Goal: Information Seeking & Learning: Learn about a topic

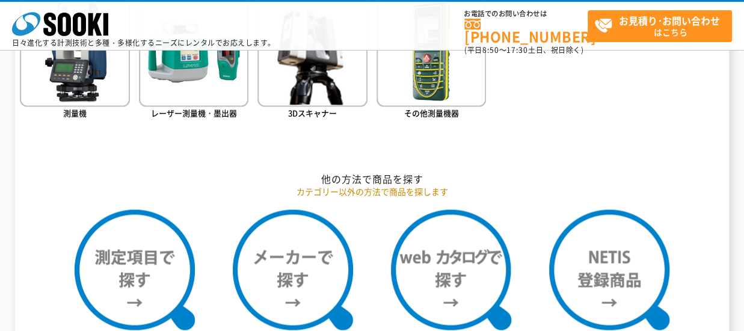
scroll to position [782, 0]
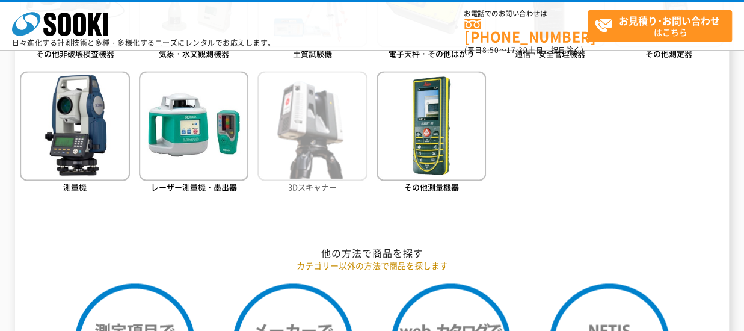
click at [277, 132] on img at bounding box center [313, 126] width 110 height 110
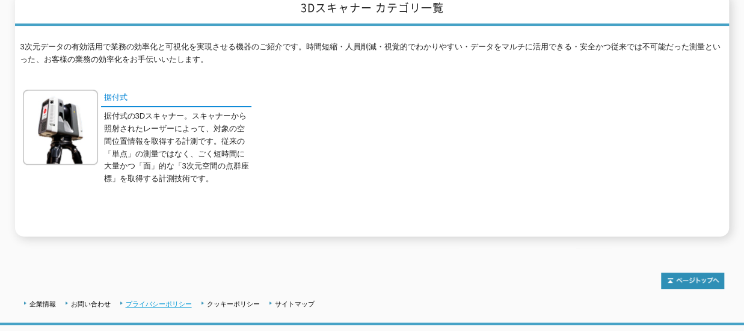
scroll to position [114, 0]
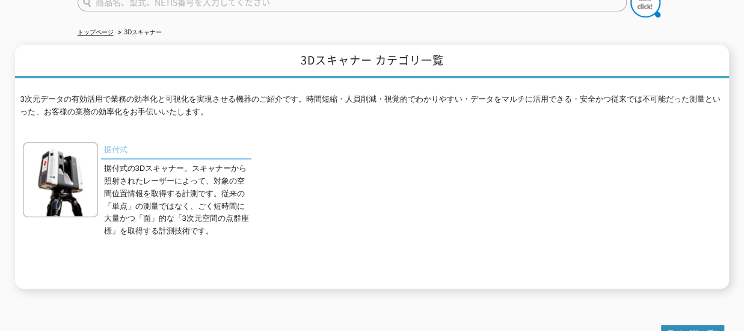
click at [118, 142] on link "据付式" at bounding box center [176, 150] width 150 height 17
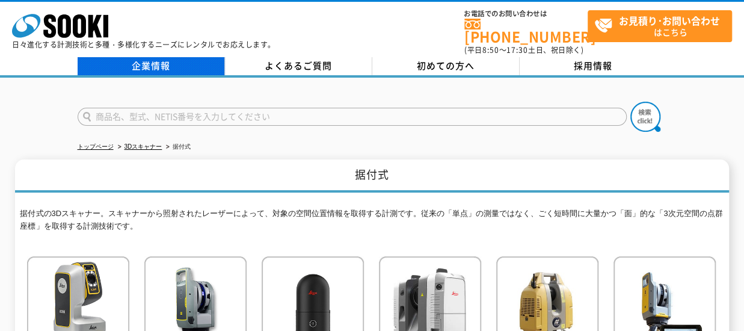
click at [146, 57] on link "企業情報" at bounding box center [151, 66] width 147 height 18
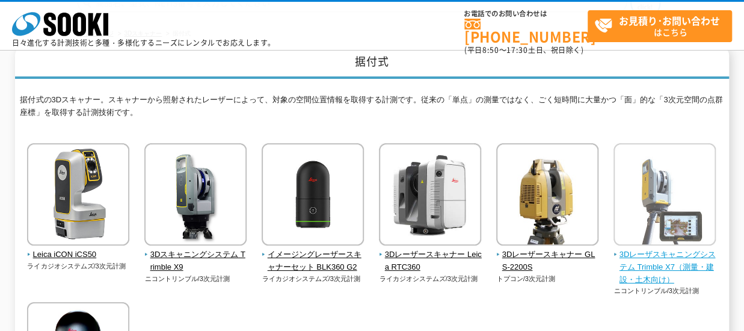
scroll to position [120, 0]
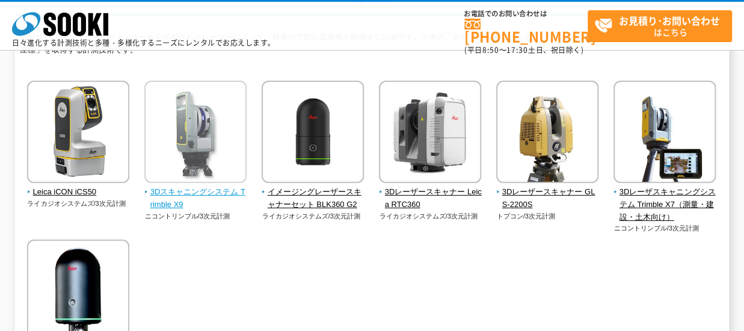
click at [190, 194] on span "3Dスキャニングシステム Trimble X9" at bounding box center [195, 198] width 103 height 25
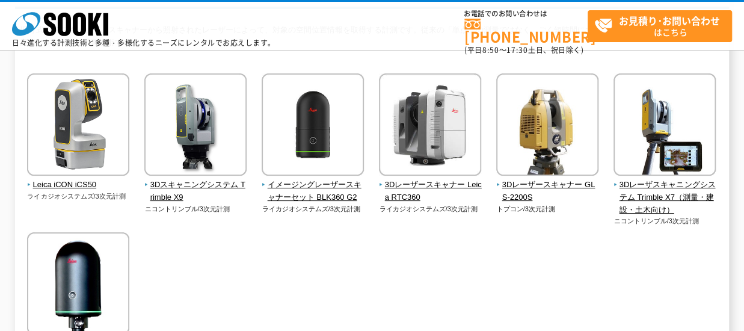
scroll to position [181, 0]
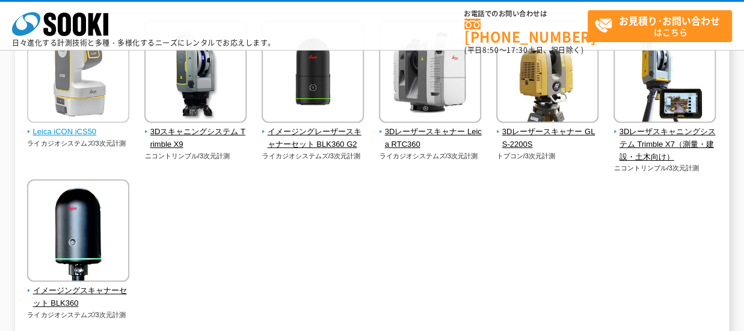
click at [85, 132] on span "Leica iCON iCS50" at bounding box center [78, 132] width 103 height 13
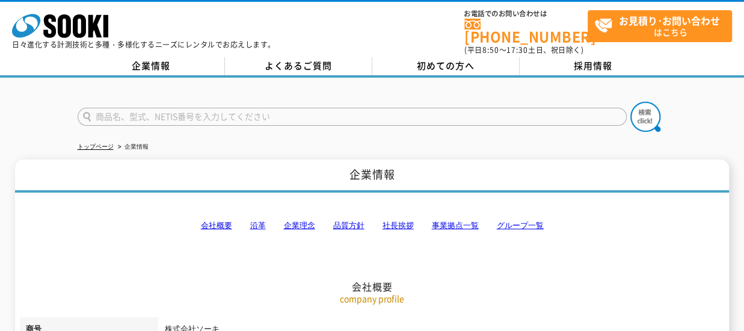
click at [458, 221] on link "事業拠点一覧" at bounding box center [454, 225] width 47 height 9
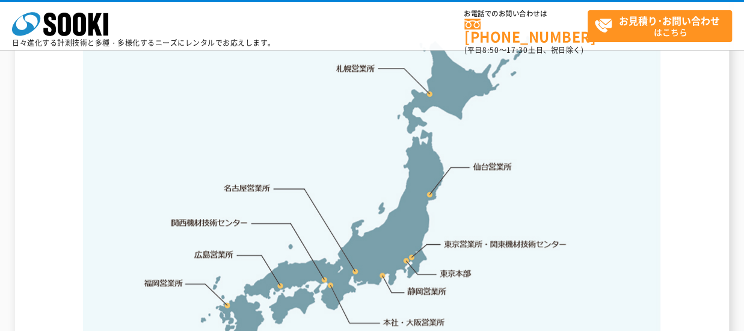
scroll to position [2597, 0]
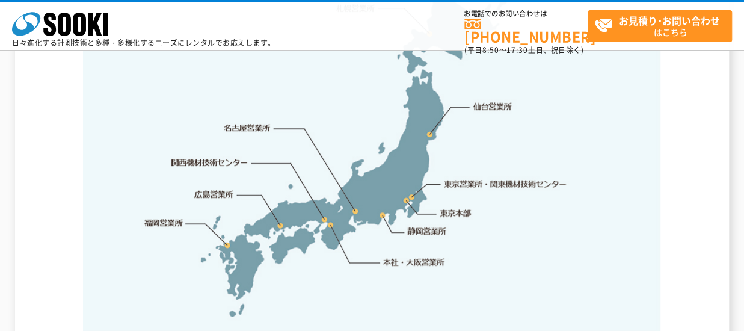
click at [416, 225] on link "静岡営業所" at bounding box center [426, 231] width 39 height 12
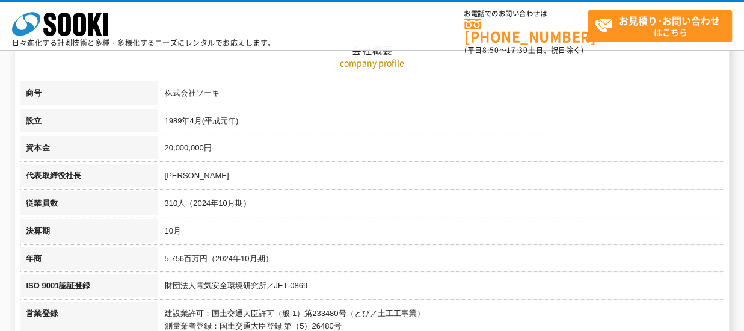
scroll to position [0, 0]
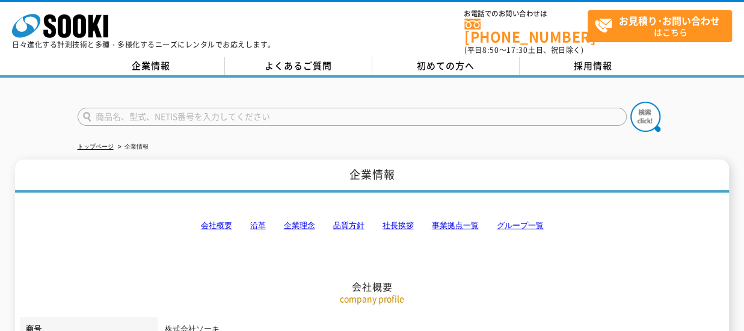
click at [215, 221] on link "会社概要" at bounding box center [215, 225] width 31 height 9
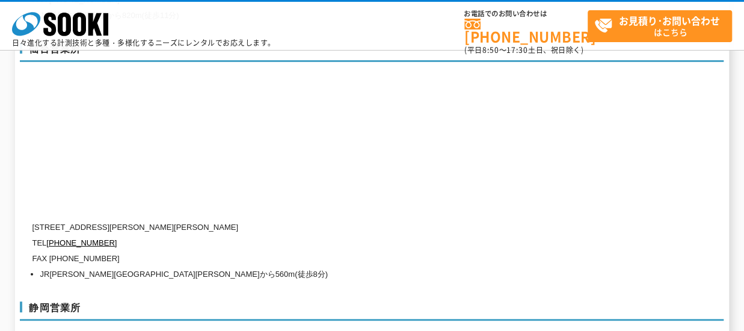
scroll to position [3642, 0]
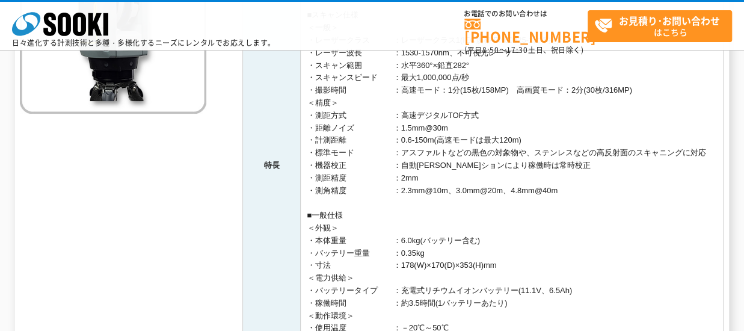
scroll to position [421, 0]
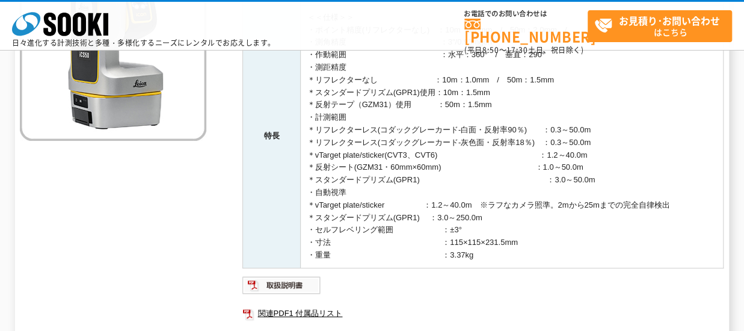
scroll to position [397, 0]
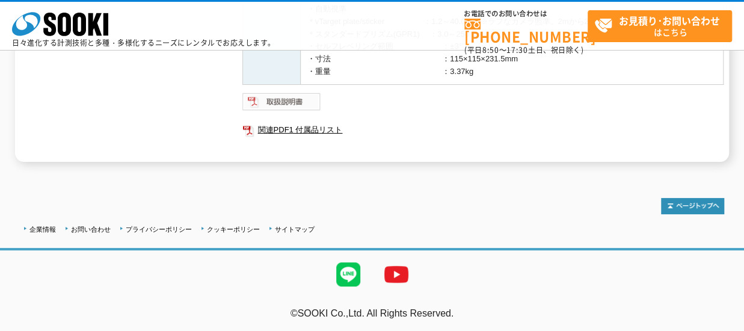
click at [288, 104] on img at bounding box center [282, 101] width 79 height 19
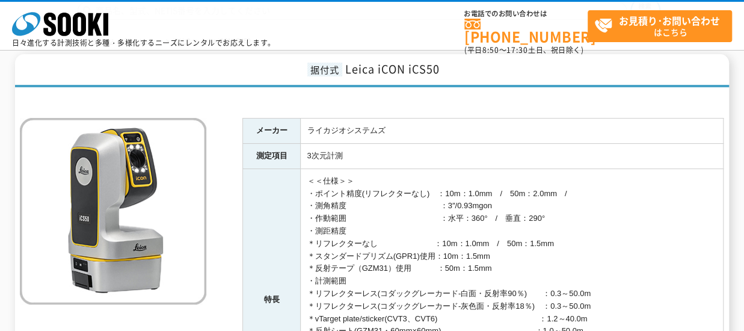
scroll to position [0, 0]
